Goal: Transaction & Acquisition: Purchase product/service

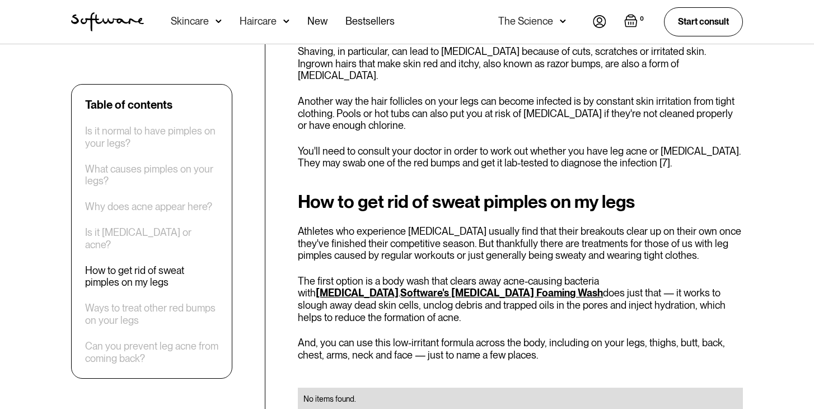
scroll to position [1481, 0]
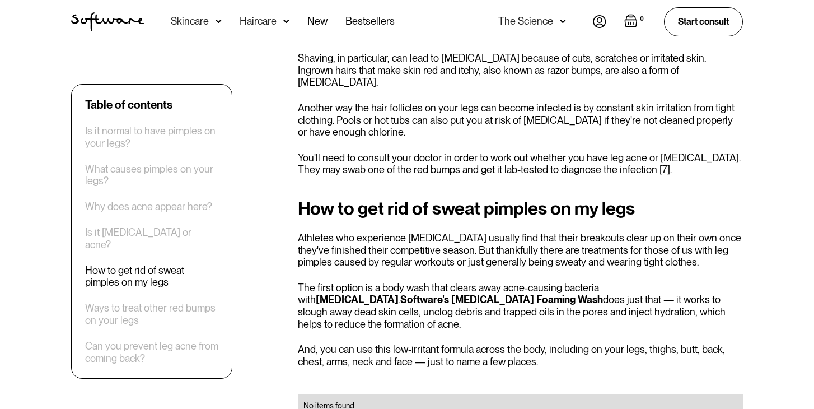
click at [603, 293] on link "Software's Salicylic Acid Foaming Wash" at bounding box center [501, 299] width 203 height 12
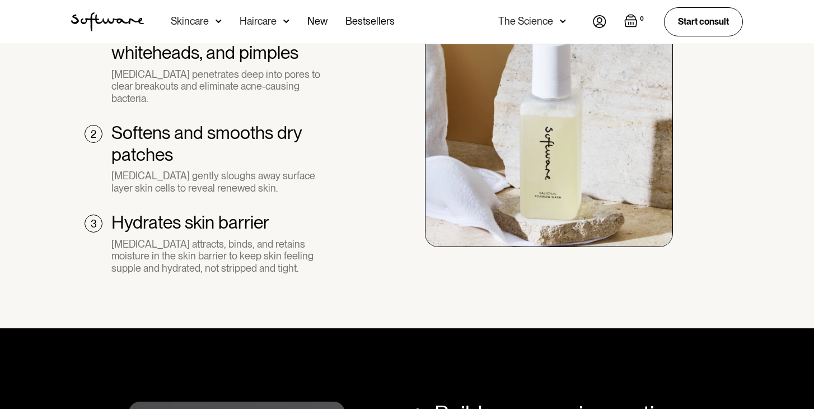
scroll to position [789, 0]
